Goal: Navigation & Orientation: Find specific page/section

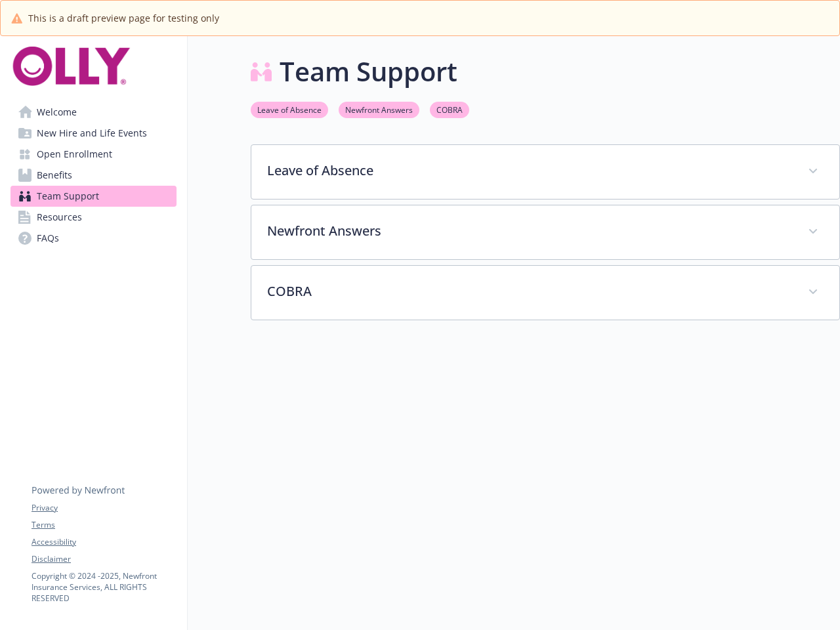
click at [104, 542] on link "Accessibility" at bounding box center [104, 542] width 144 height 12
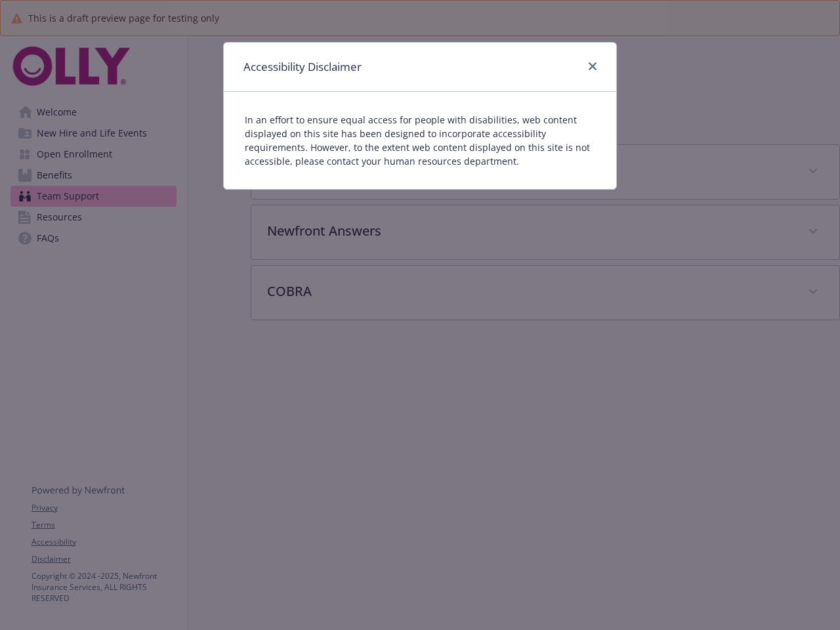
click at [546, 172] on div "In an effort to ensure equal access for people with disabilities, web content d…" at bounding box center [420, 140] width 393 height 97
click at [546, 232] on div "Accessibility Disclaimer In an effort to ensure equal access for people with di…" at bounding box center [420, 315] width 840 height 630
click at [546, 293] on div "Accessibility Disclaimer In an effort to ensure equal access for people with di…" at bounding box center [420, 315] width 840 height 630
